Goal: Task Accomplishment & Management: Manage account settings

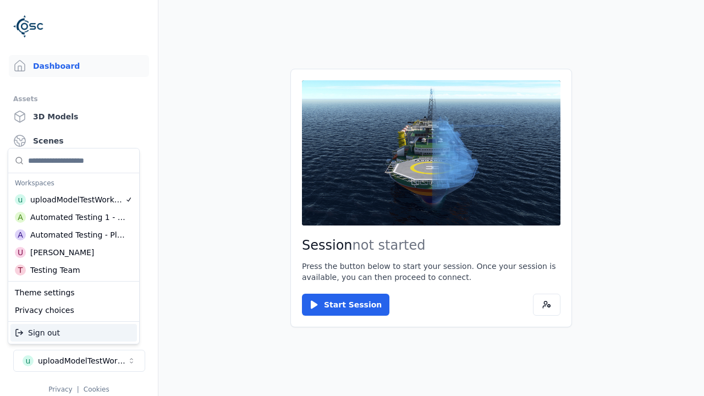
click at [74, 235] on div "Automated Testing - Playwright" at bounding box center [77, 234] width 95 height 11
click at [352, 198] on html "Support Dashboard Assets 3D Models Scenes Datasets Recordings Support Documenta…" at bounding box center [352, 198] width 704 height 396
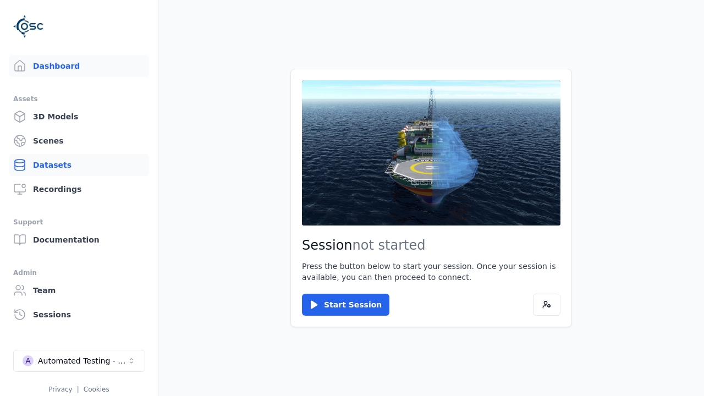
click at [79, 165] on link "Datasets" at bounding box center [79, 165] width 140 height 22
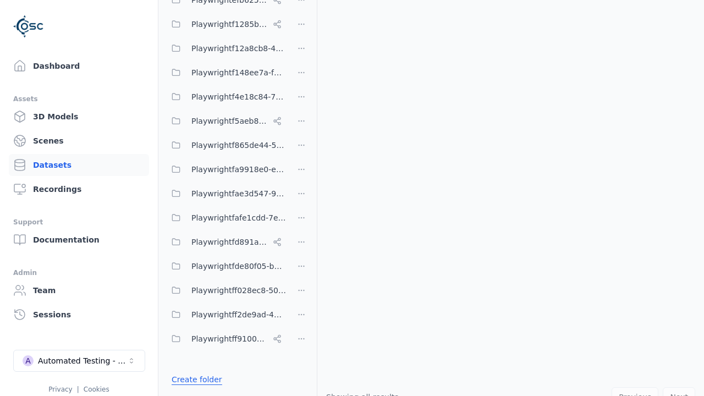
click at [194, 379] on link "Create folder" at bounding box center [197, 379] width 51 height 11
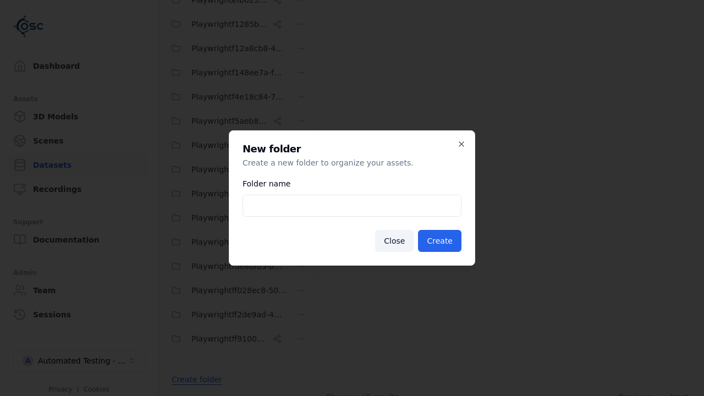
type input "**********"
click at [441, 241] on button "Create" at bounding box center [439, 241] width 43 height 22
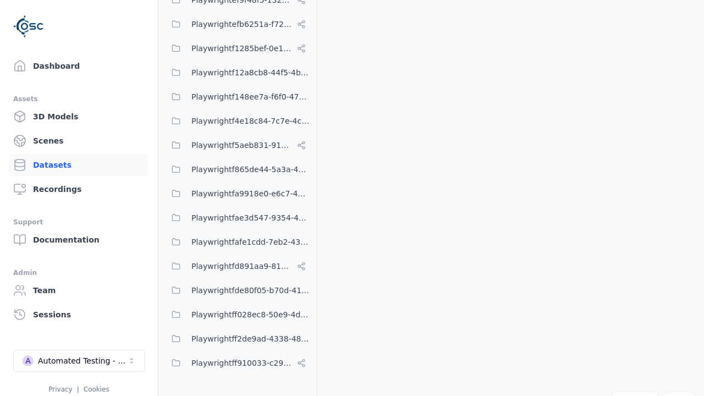
scroll to position [7621, 0]
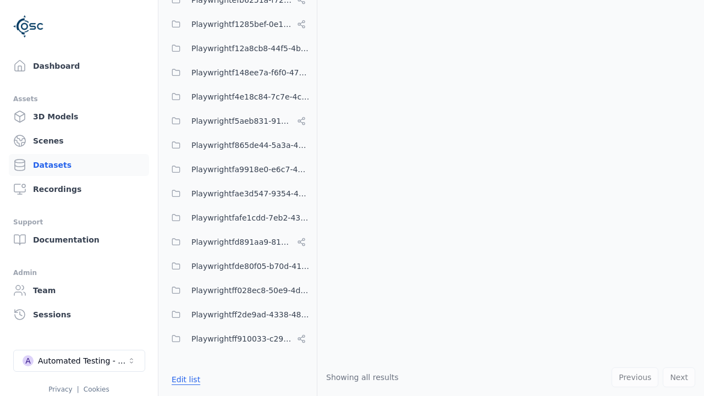
click at [184, 379] on button "Edit list" at bounding box center [186, 379] width 42 height 20
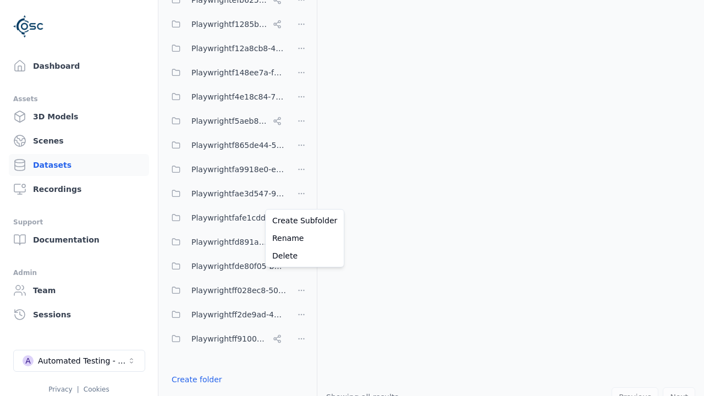
click at [301, 198] on html "Support Dashboard Assets 3D Models Scenes Datasets Recordings Support Documenta…" at bounding box center [352, 198] width 704 height 396
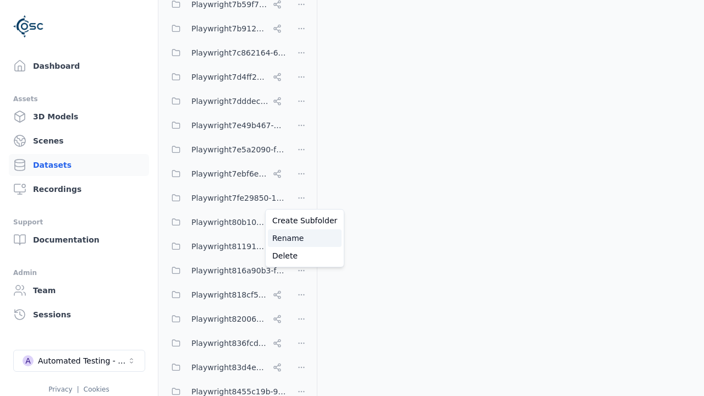
click at [301, 238] on div "Rename" at bounding box center [305, 238] width 74 height 18
